Goal: Task Accomplishment & Management: Use online tool/utility

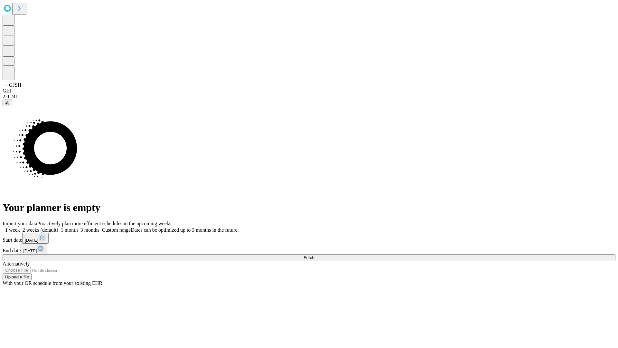
click at [314, 255] on span "Fetch" at bounding box center [309, 257] width 11 height 5
